Goal: Check status: Check status

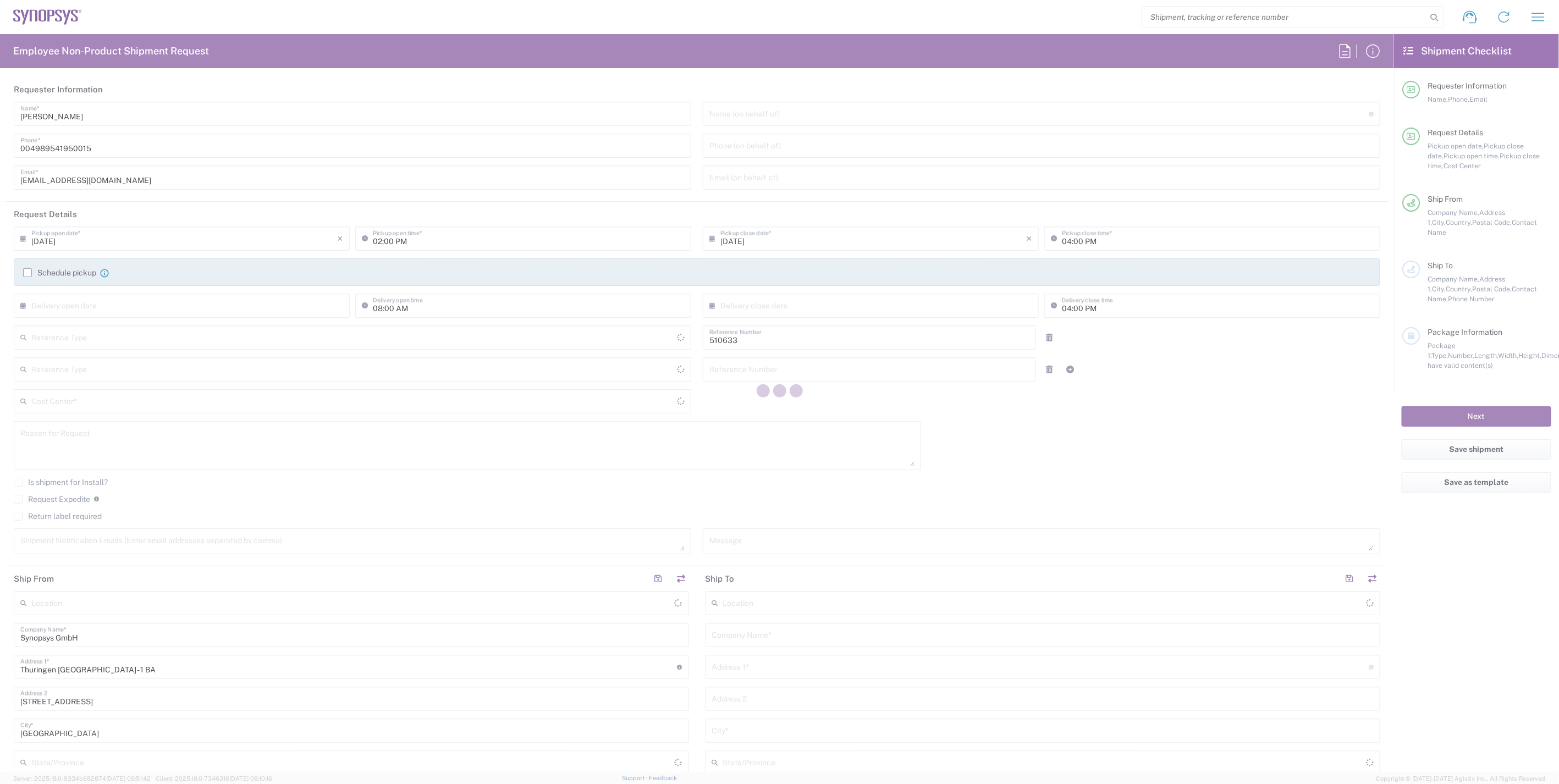
type input "Department"
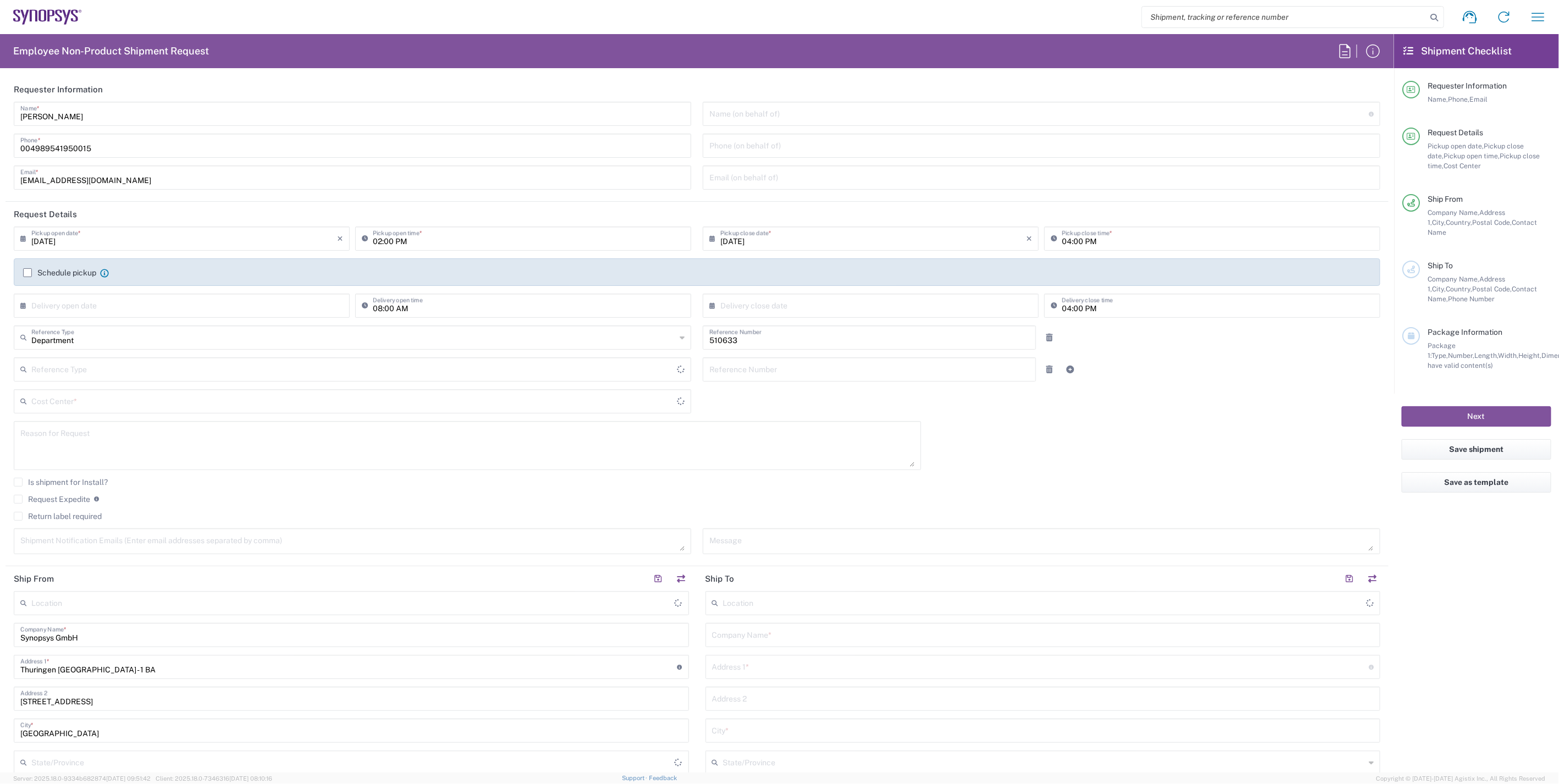
type input "DE01, SDG, HAPS, HW 510633"
type input "Delivered at Place"
type input "[GEOGRAPHIC_DATA]"
type input "[GEOGRAPHIC_DATA] DE06"
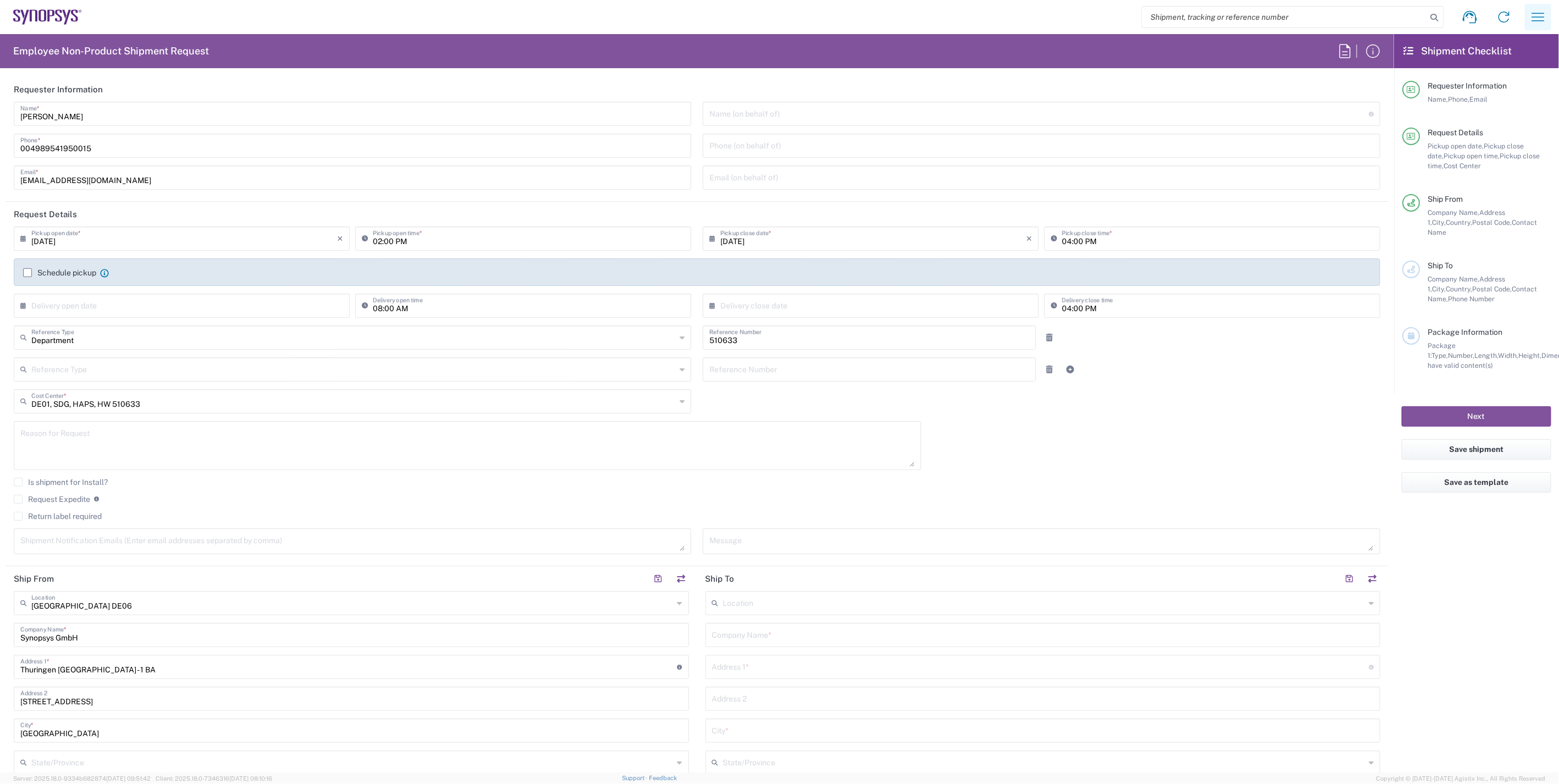
click at [1528, 30] on button "button" at bounding box center [1538, 17] width 26 height 26
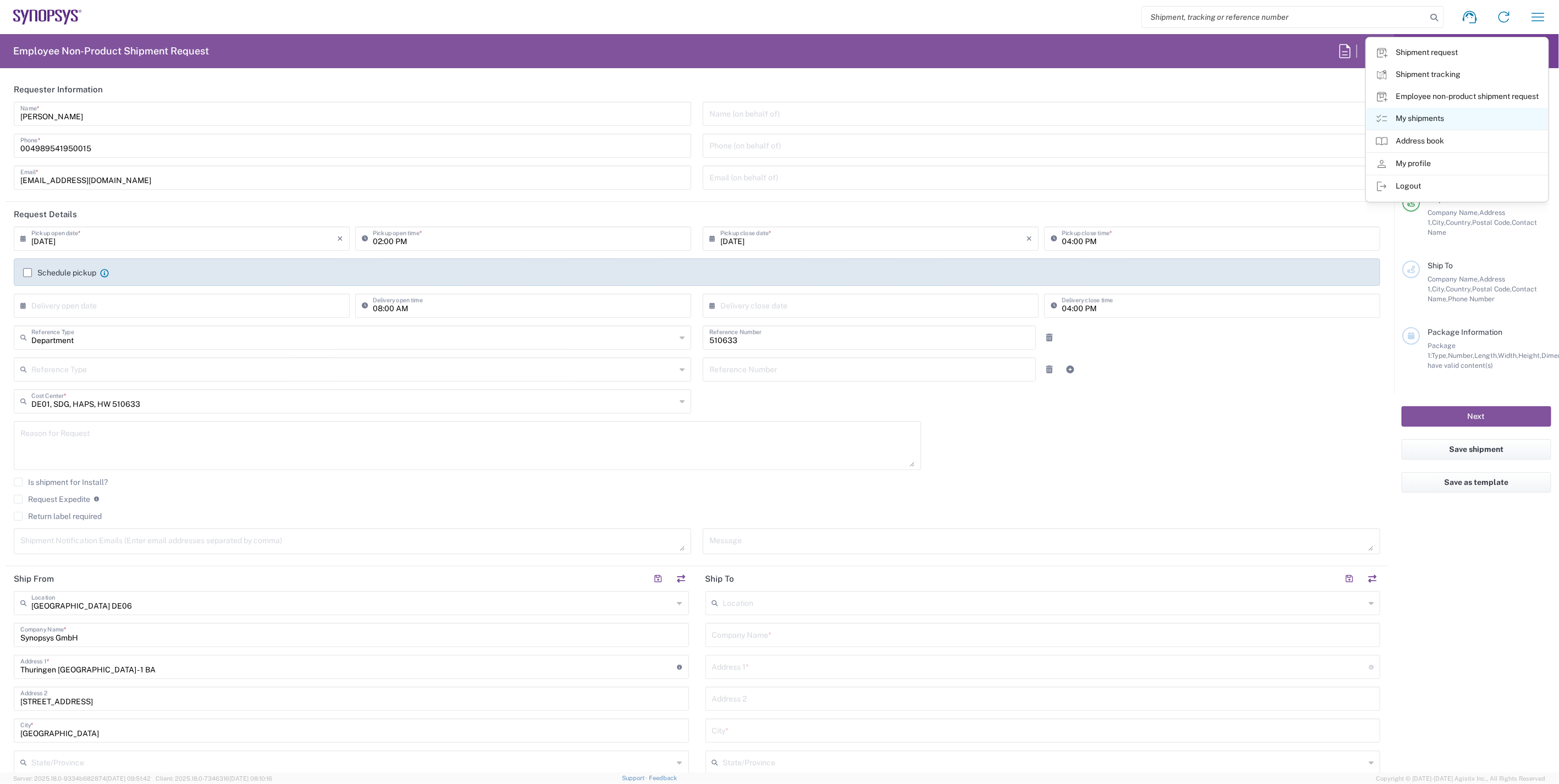
click at [1452, 119] on link "My shipments" at bounding box center [1457, 119] width 181 height 22
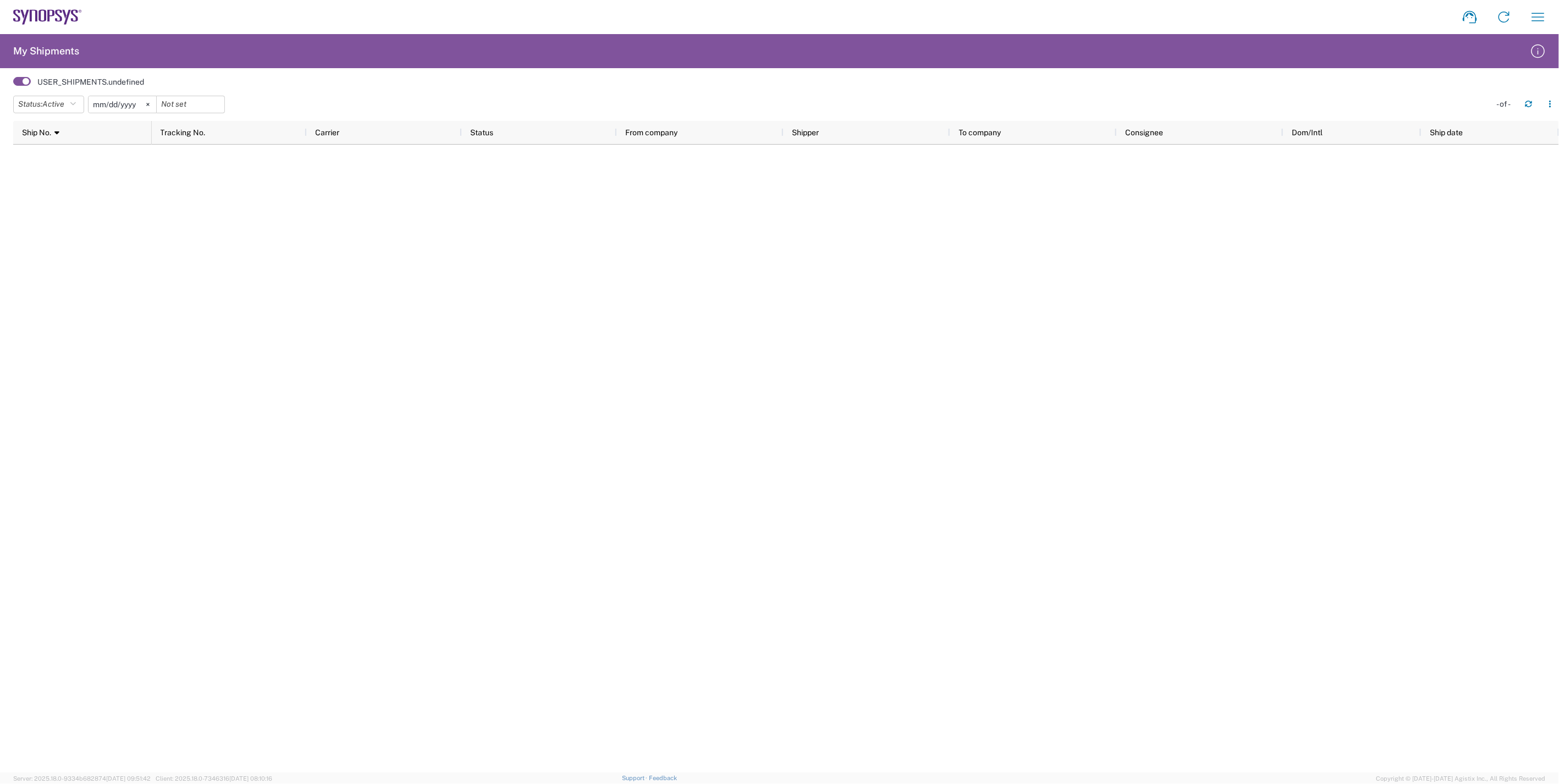
click at [18, 80] on span at bounding box center [22, 81] width 18 height 8
click at [14, 85] on input "checkbox" at bounding box center [14, 85] width 0 height 0
click at [23, 77] on span at bounding box center [22, 81] width 18 height 8
click at [14, 85] on input "checkbox" at bounding box center [14, 85] width 0 height 0
click at [1541, 15] on icon "button" at bounding box center [1538, 17] width 18 height 18
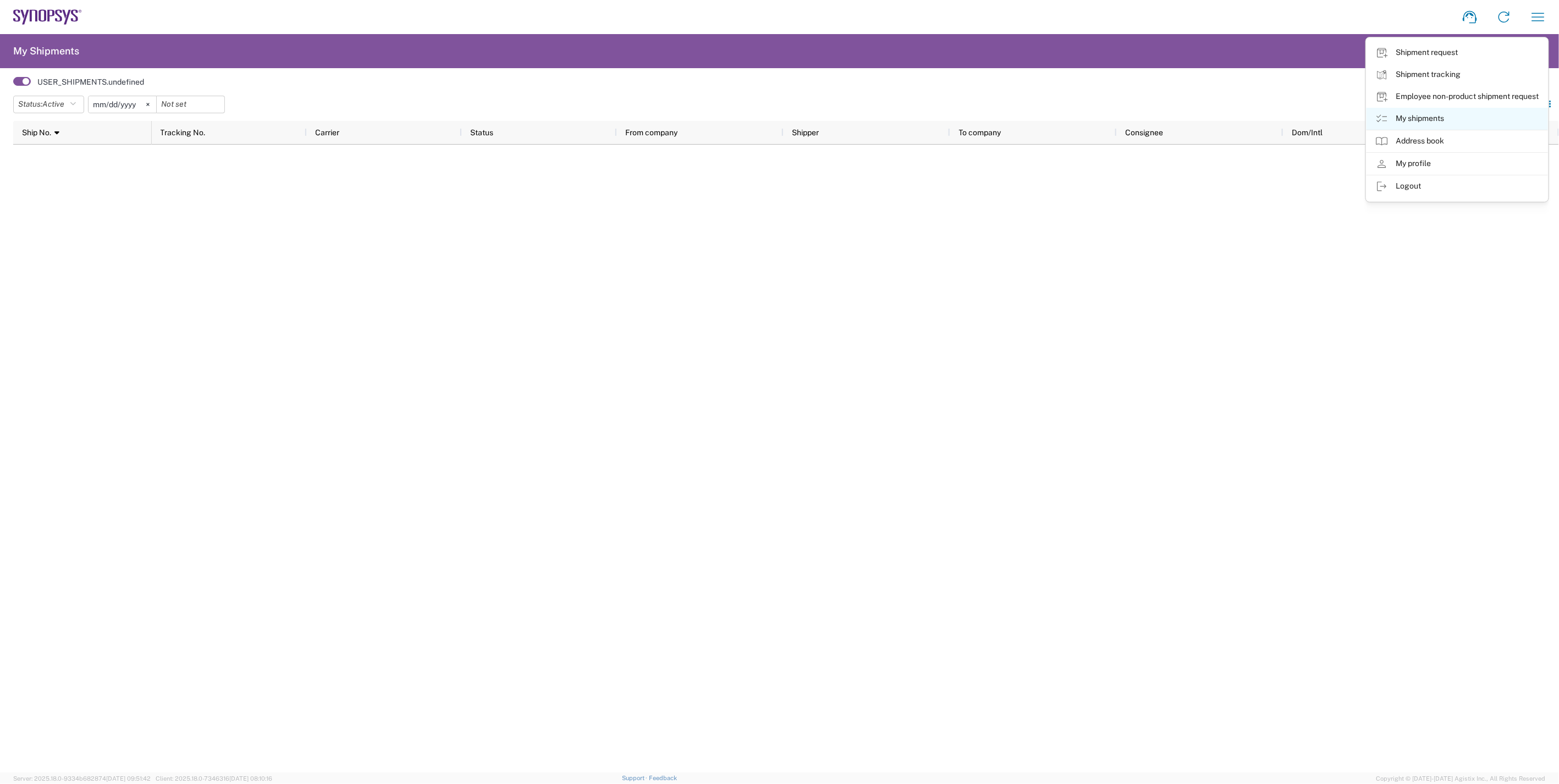
click at [1429, 116] on link "My shipments" at bounding box center [1457, 119] width 181 height 22
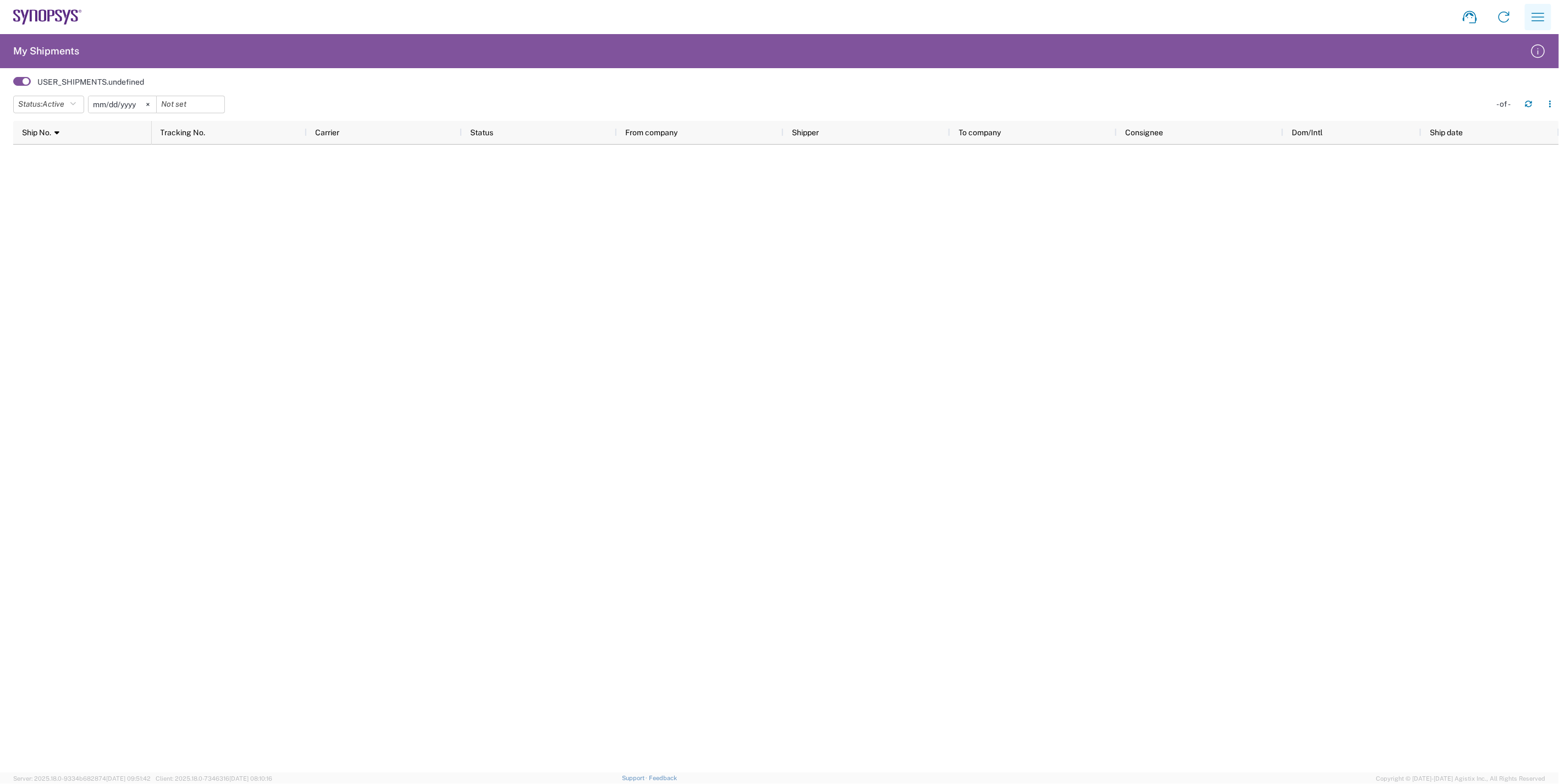
click at [1534, 19] on icon "button" at bounding box center [1538, 17] width 18 height 18
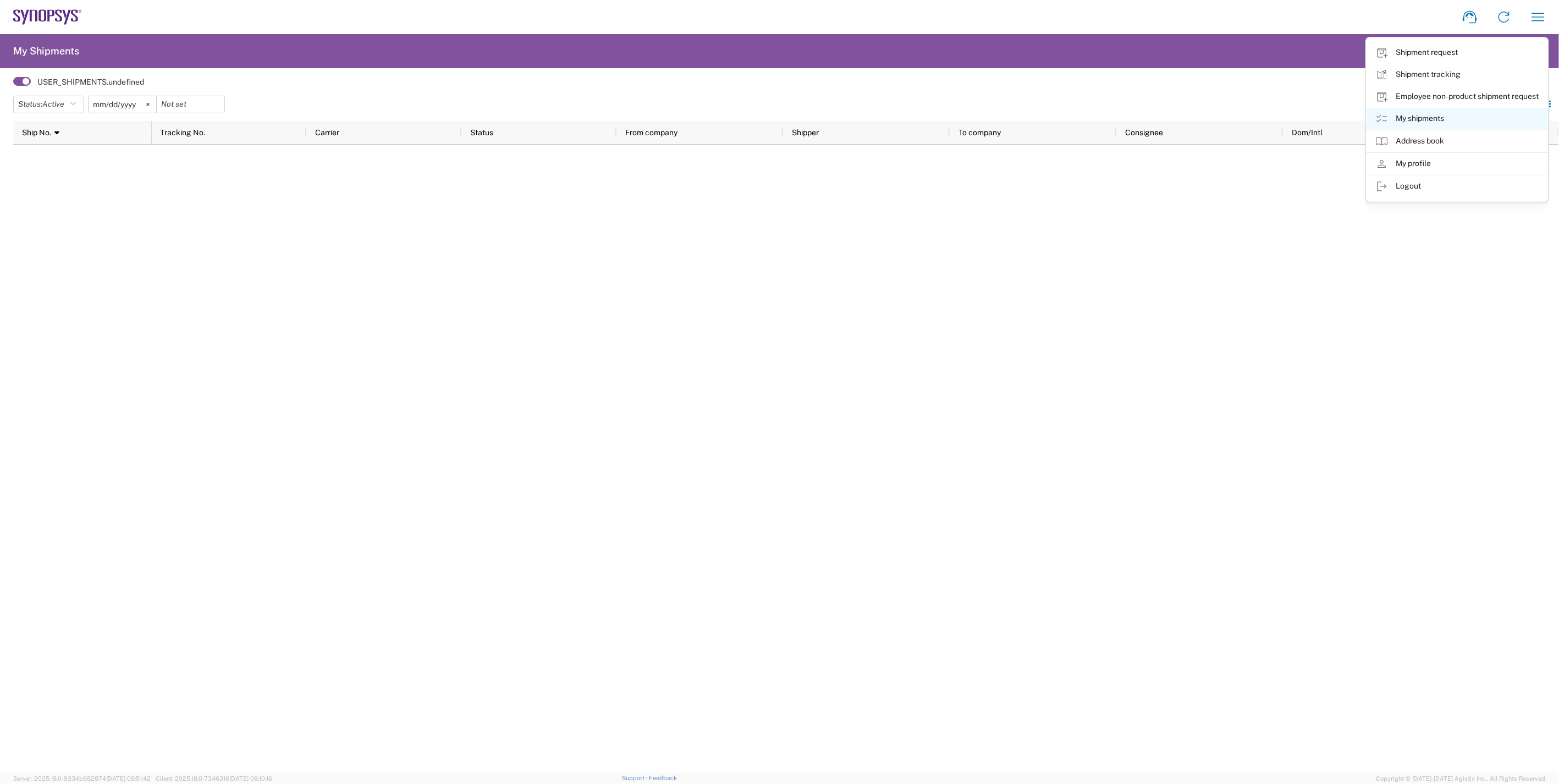
click at [1424, 120] on link "My shipments" at bounding box center [1457, 119] width 181 height 22
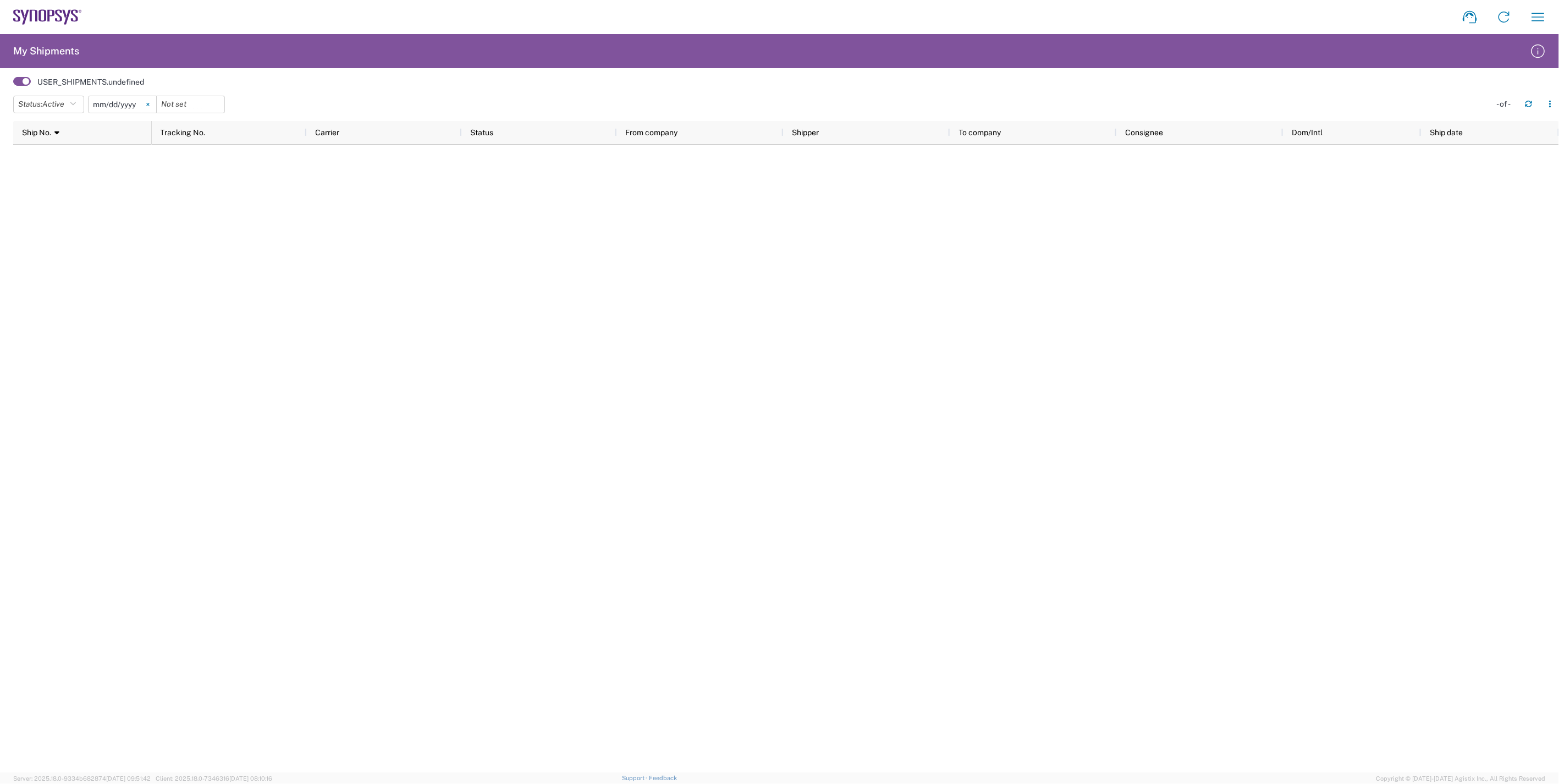
click at [149, 103] on icon at bounding box center [147, 103] width 3 height 3
click at [75, 102] on icon "button" at bounding box center [72, 104] width 6 height 8
click at [69, 158] on span "All" at bounding box center [77, 162] width 128 height 17
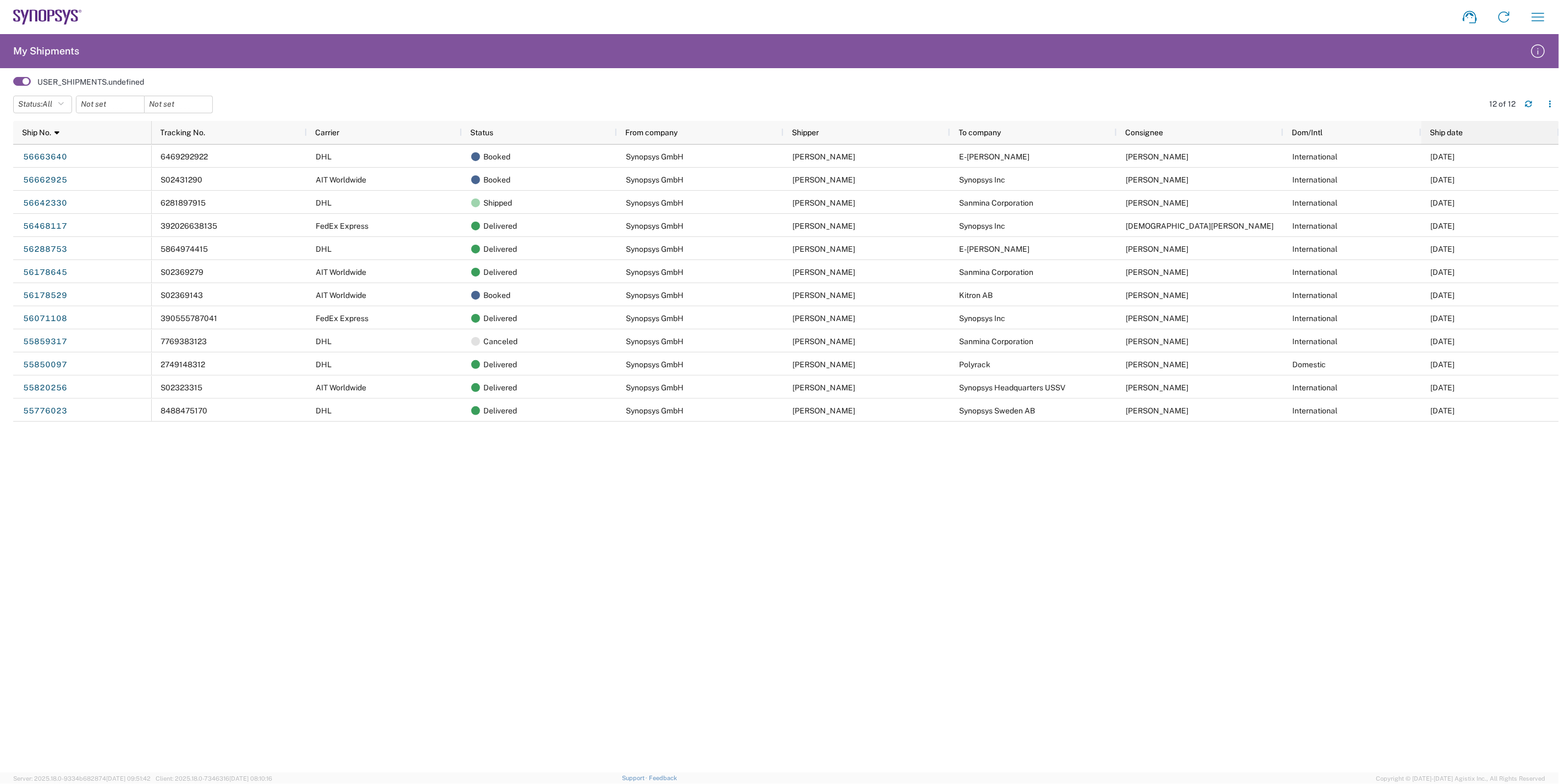
click at [1490, 134] on div "Ship date" at bounding box center [1492, 132] width 124 height 18
click at [989, 584] on div "8488475170 DHL Delivered Synopsys GmbH [PERSON_NAME] Synopsys [GEOGRAPHIC_DATA]…" at bounding box center [855, 459] width 1407 height 628
